Goal: Task Accomplishment & Management: Manage account settings

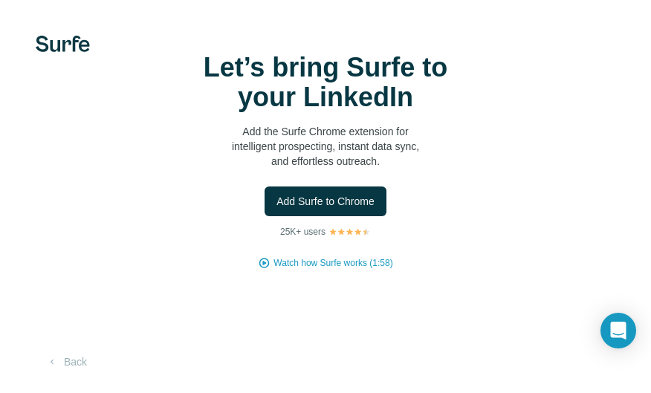
click at [370, 201] on span "Add Surfe to Chrome" at bounding box center [325, 201] width 98 height 15
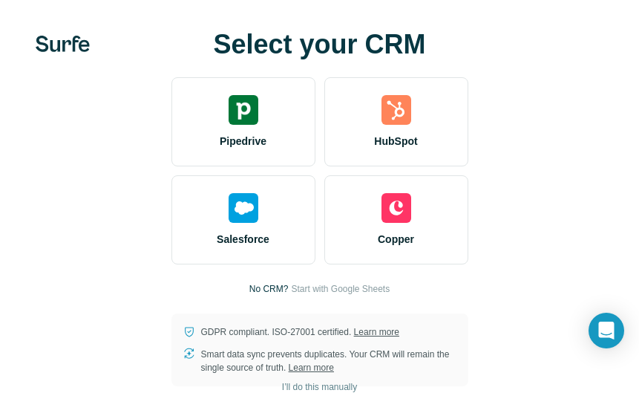
click at [306, 284] on span "Start with Google Sheets" at bounding box center [340, 288] width 99 height 13
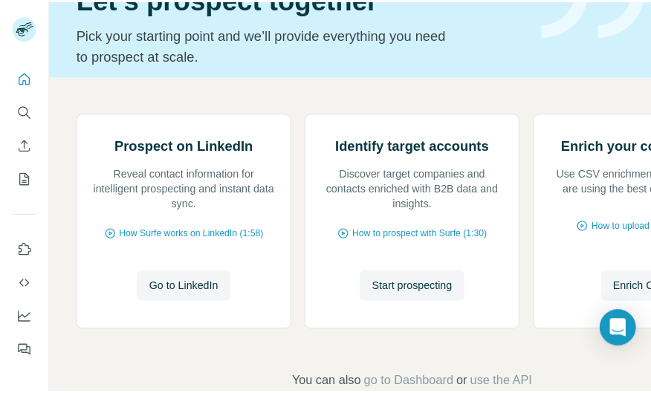
scroll to position [149, 0]
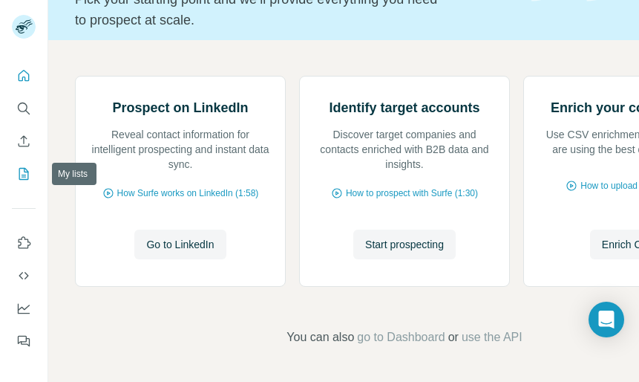
click at [26, 168] on icon "My lists" at bounding box center [23, 173] width 15 height 15
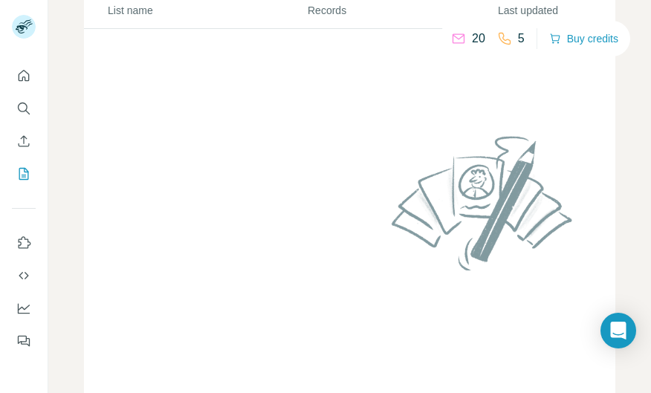
scroll to position [74, 0]
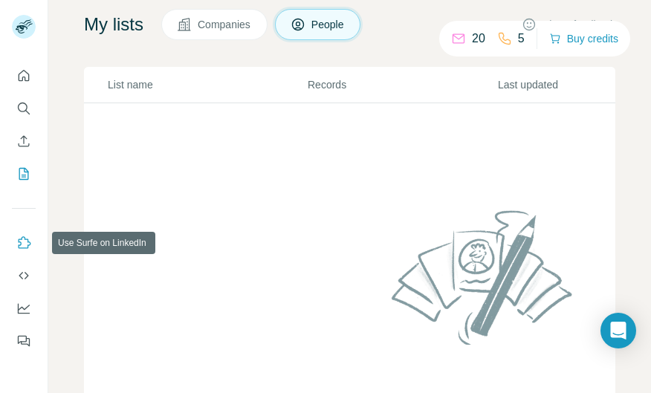
click at [22, 246] on icon "Use Surfe on LinkedIn" at bounding box center [23, 242] width 15 height 15
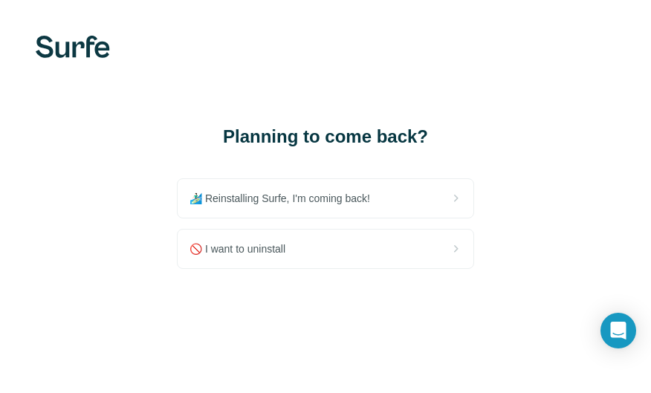
click at [324, 243] on div "🚫 I want to uninstall" at bounding box center [325, 248] width 296 height 39
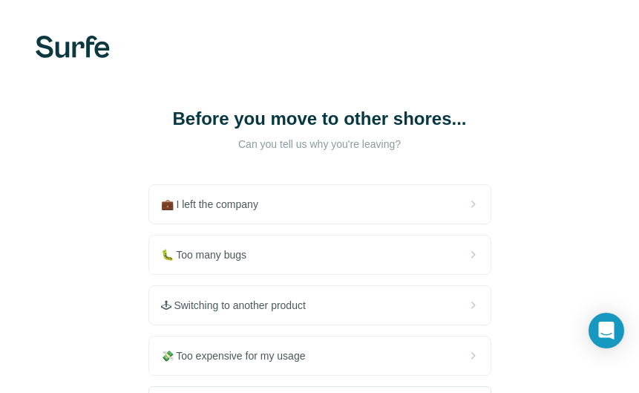
scroll to position [74, 0]
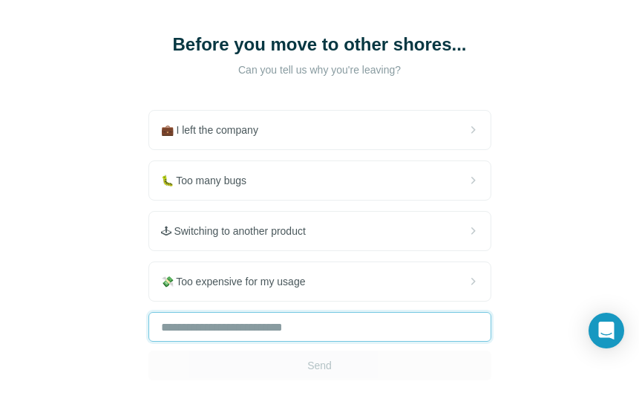
click at [321, 325] on input "text" at bounding box center [320, 327] width 343 height 30
type input "**********"
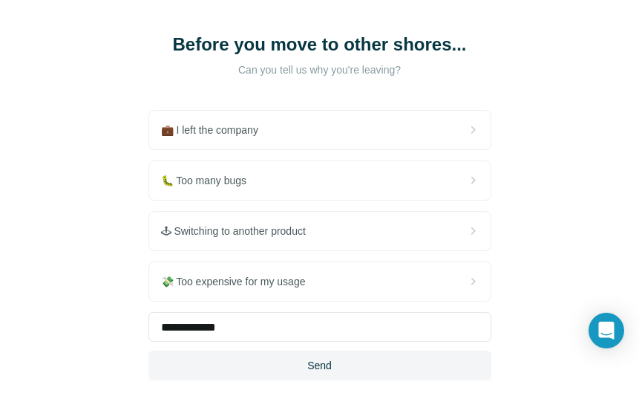
click at [339, 362] on button "Send" at bounding box center [320, 366] width 343 height 30
